Goal: Task Accomplishment & Management: Use online tool/utility

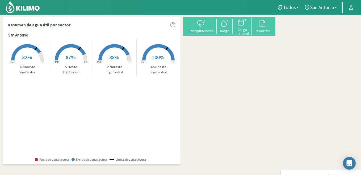
click at [112, 55] on span "88%" at bounding box center [114, 57] width 10 height 7
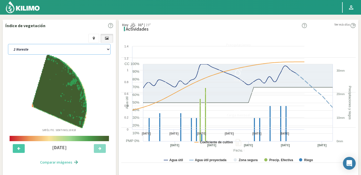
click at [60, 45] on select "2 Noreste 4 Sudeste 5 Oeste 6 Noreste" at bounding box center [59, 49] width 103 height 11
select select "1: Object"
click at [8, 44] on select "2 Noreste 4 Sudeste 5 Oeste 6 Noreste" at bounding box center [59, 49] width 103 height 11
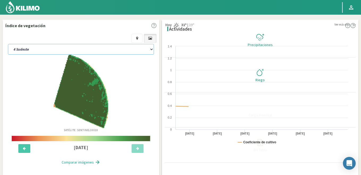
select select "2: Object"
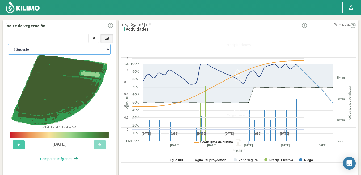
click at [61, 46] on select "2 Noreste 4 Sudeste 5 Oeste 6 Noreste" at bounding box center [59, 49] width 103 height 11
select select "6: Object"
click at [8, 44] on select "2 Noreste 4 Sudeste 5 Oeste 6 Noreste" at bounding box center [59, 49] width 103 height 11
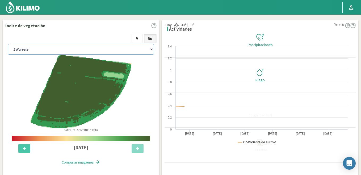
select select "4: Object"
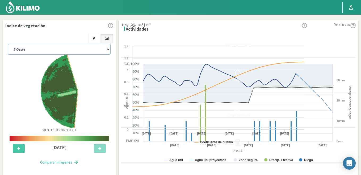
click at [62, 46] on select "2 Noreste 4 Sudeste 5 Oeste 6 Noreste" at bounding box center [59, 49] width 103 height 11
select select "11: Object"
click at [8, 44] on select "2 Noreste 4 Sudeste 5 Oeste 6 Noreste" at bounding box center [59, 49] width 103 height 11
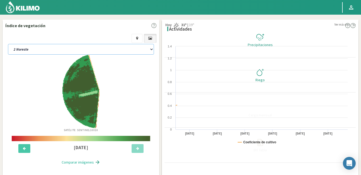
select select "6: Object"
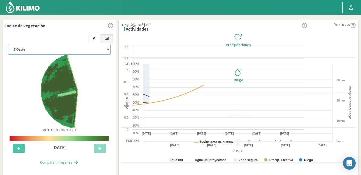
select select "15: Object"
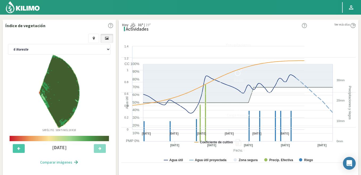
click at [242, 73] on icon at bounding box center [238, 72] width 8 height 8
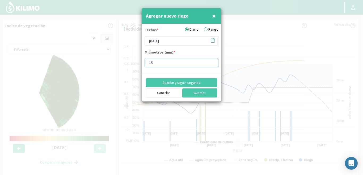
click at [158, 64] on input "15" at bounding box center [181, 62] width 74 height 9
type input "1"
type input "5"
click at [197, 93] on button "Guardar" at bounding box center [199, 92] width 35 height 9
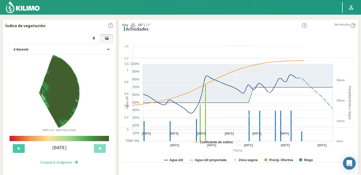
click at [27, 8] on img at bounding box center [22, 7] width 35 height 13
